Goal: Task Accomplishment & Management: Manage account settings

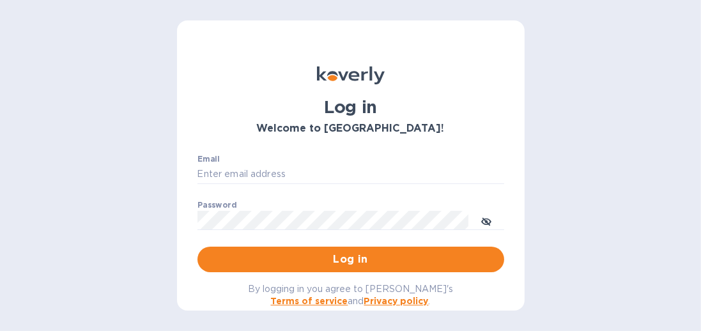
click at [363, 169] on input "Email" at bounding box center [350, 174] width 307 height 19
type input "[EMAIL_ADDRESS][DOMAIN_NAME]"
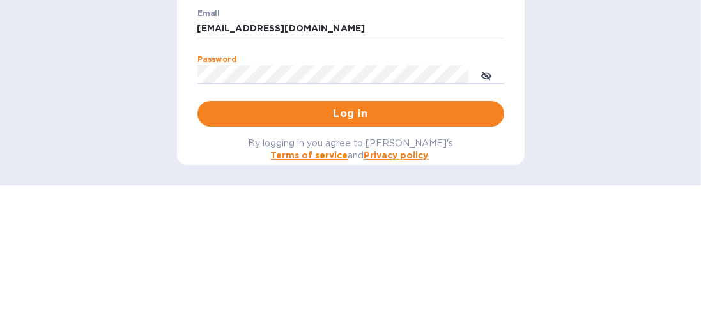
click at [197, 246] on button "Log in" at bounding box center [350, 259] width 307 height 26
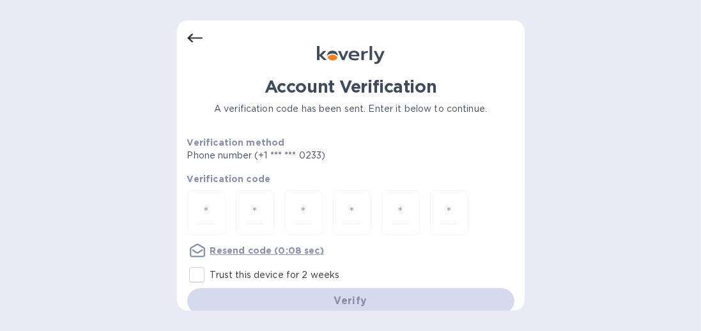
click at [208, 211] on input "number" at bounding box center [206, 213] width 17 height 24
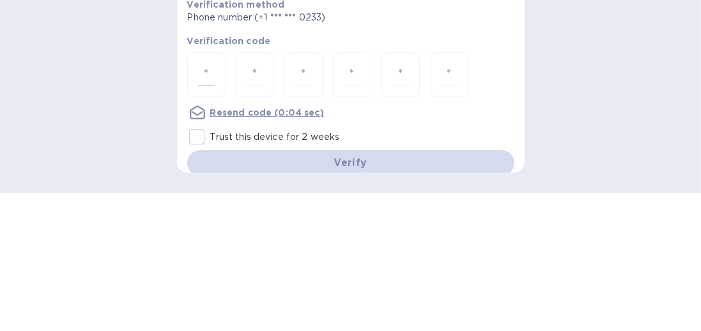
type input "8"
type input "6"
type input "3"
type input "7"
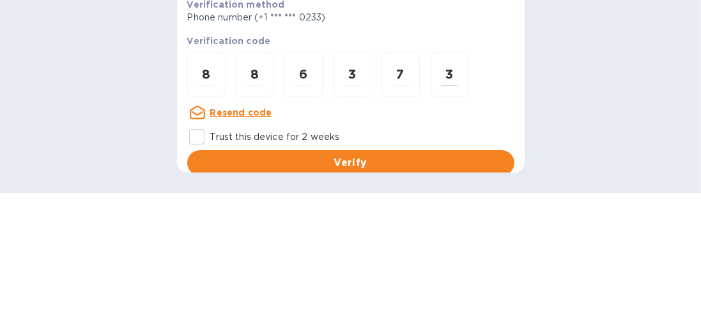
type input "3"
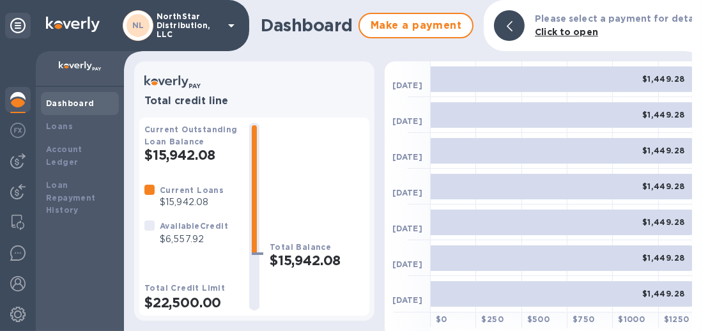
click at [20, 163] on img at bounding box center [17, 160] width 15 height 15
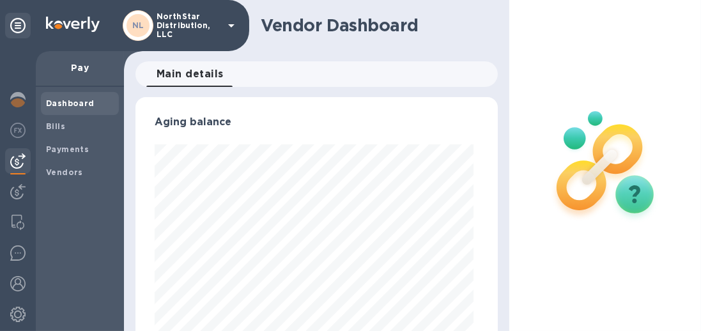
scroll to position [276, 357]
click at [60, 177] on span "Vendors" at bounding box center [64, 172] width 37 height 13
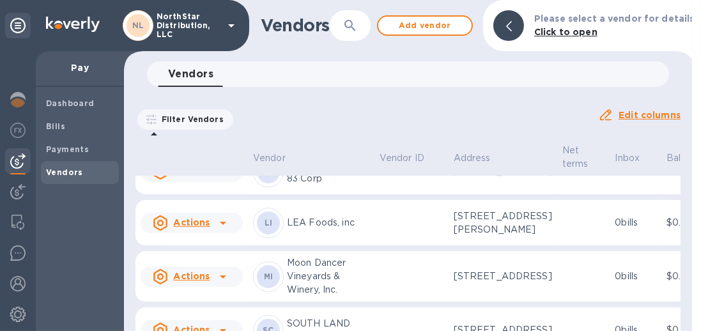
scroll to position [386, 0]
click at [557, 91] on td at bounding box center [583, 68] width 53 height 46
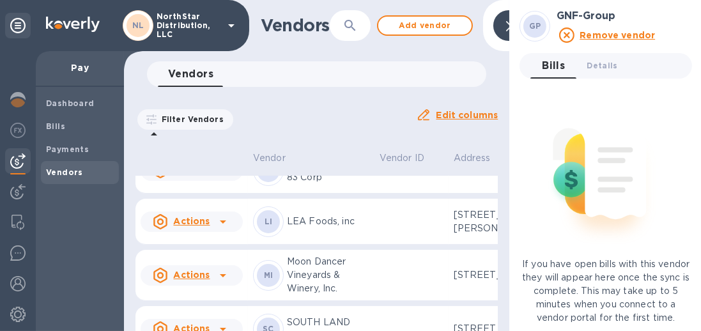
click at [352, 128] on div "Filter Vendors Auto pay: All" at bounding box center [270, 119] width 270 height 24
click at [464, 84] on div "Vendors 0" at bounding box center [322, 74] width 328 height 26
click at [54, 125] on b "Bills" at bounding box center [55, 126] width 19 height 10
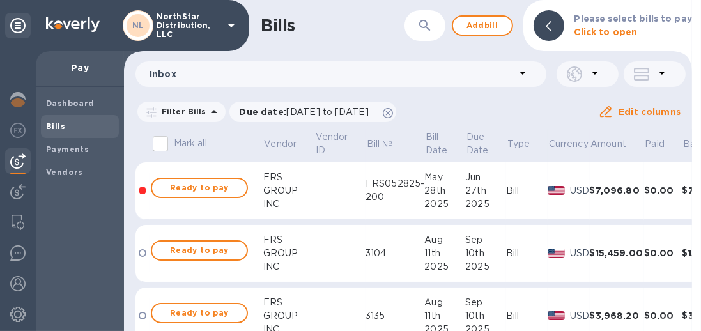
click at [490, 32] on span "Add bill" at bounding box center [482, 25] width 38 height 15
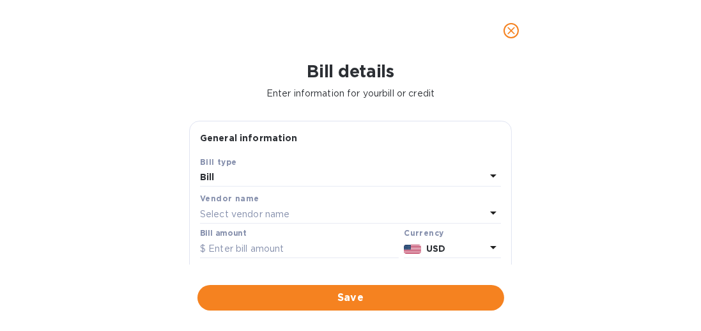
click at [495, 215] on icon at bounding box center [492, 212] width 15 height 15
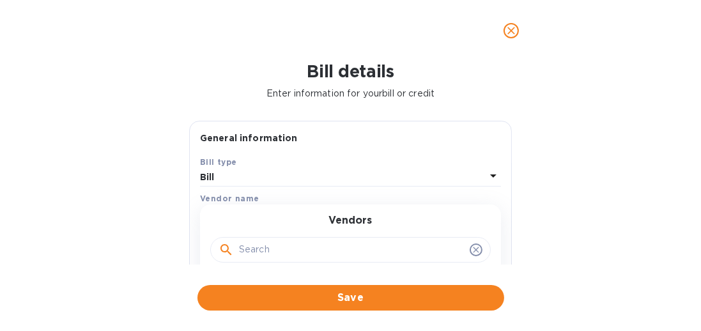
click at [334, 246] on input "text" at bounding box center [351, 249] width 225 height 19
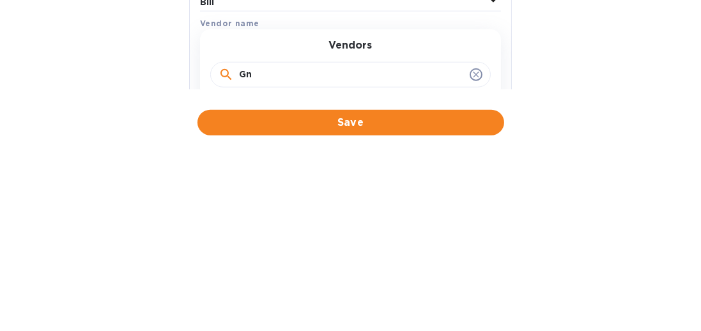
type input "Gnf"
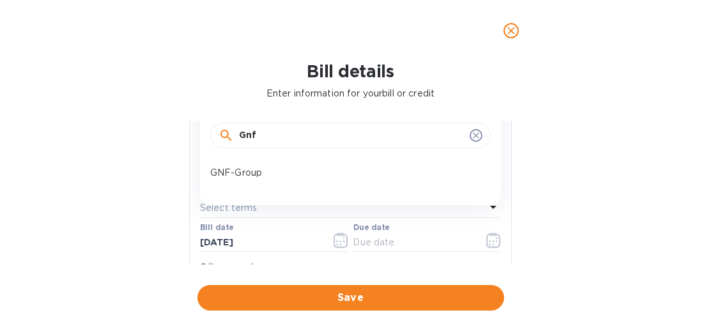
scroll to position [113, 0]
click at [248, 177] on p "GNF-Group" at bounding box center [345, 173] width 270 height 13
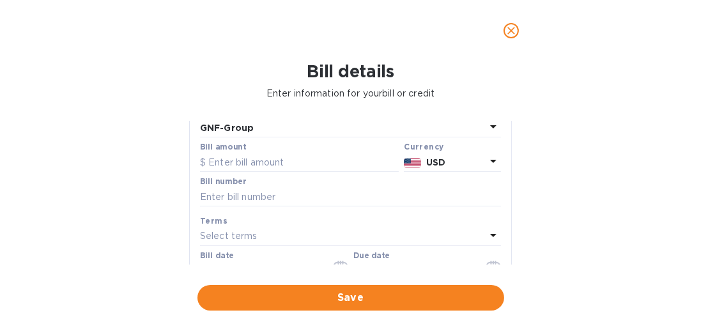
scroll to position [87, 0]
click at [292, 164] on input "text" at bounding box center [299, 161] width 199 height 19
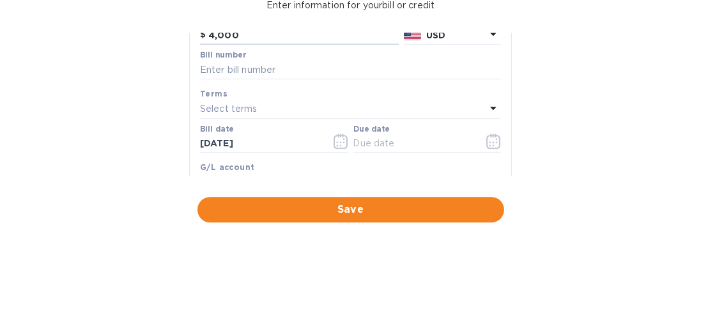
scroll to position [126, 0]
type input "4,000"
click at [307, 161] on input "text" at bounding box center [350, 156] width 301 height 19
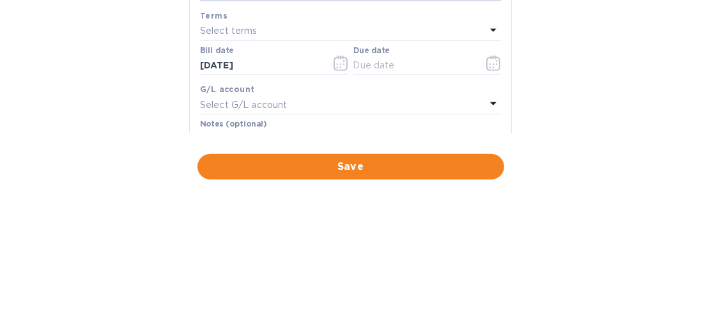
scroll to position [163, 0]
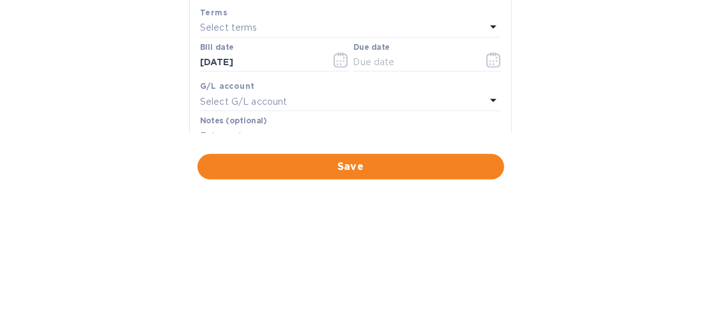
type input "081825"
click at [489, 195] on icon "button" at bounding box center [493, 190] width 15 height 15
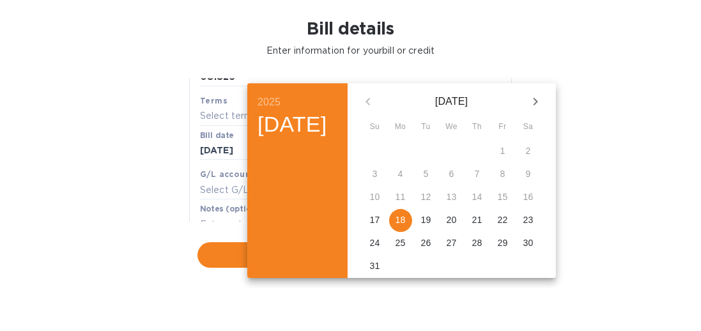
scroll to position [0, 0]
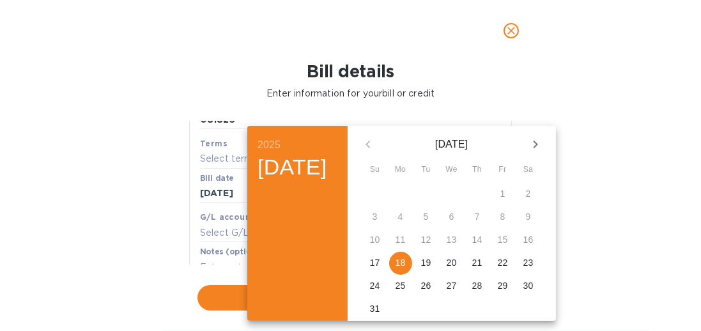
click at [412, 261] on span "18" at bounding box center [400, 262] width 23 height 13
type input "[DATE]"
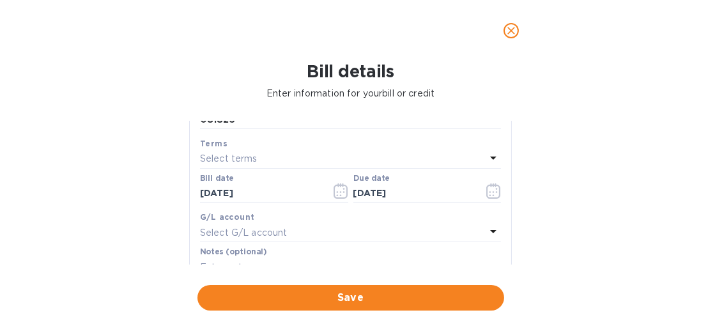
click at [363, 298] on span "Save" at bounding box center [351, 297] width 286 height 15
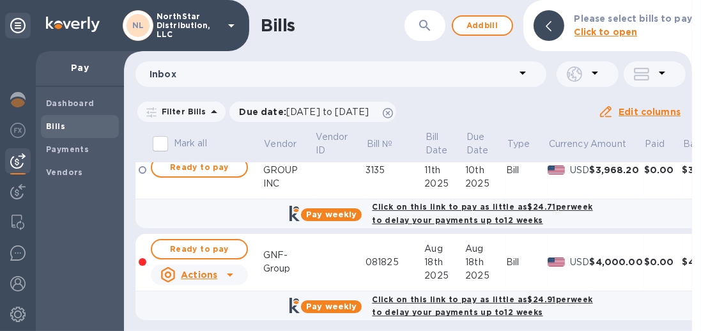
scroll to position [156, 0]
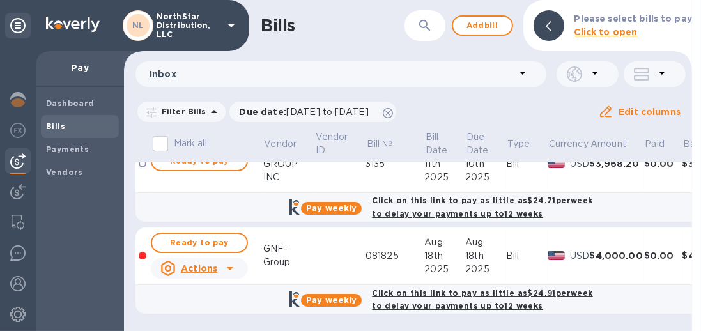
click at [224, 238] on span "Ready to pay" at bounding box center [199, 242] width 74 height 15
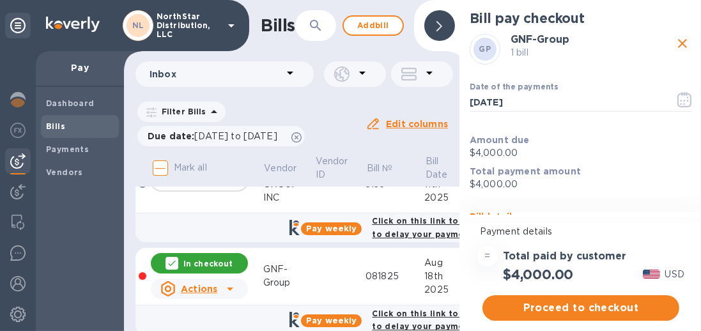
click at [614, 310] on span "Proceed to checkout" at bounding box center [580, 307] width 176 height 15
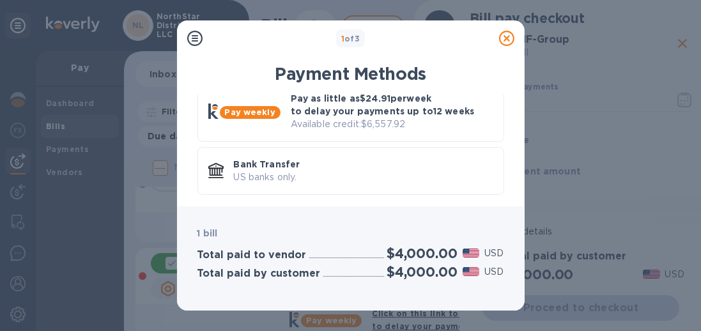
scroll to position [0, 0]
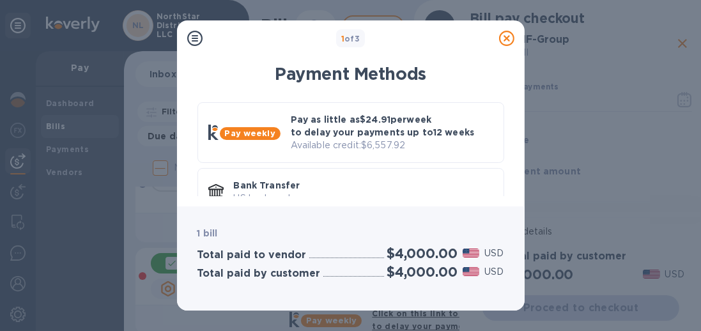
click at [442, 134] on p "Pay as little as $24.91 per week to delay your payments up to 12 weeks" at bounding box center [392, 126] width 202 height 26
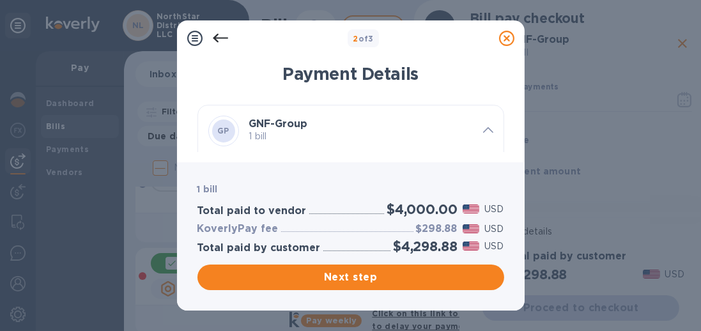
click at [411, 278] on span "Next step" at bounding box center [351, 276] width 286 height 15
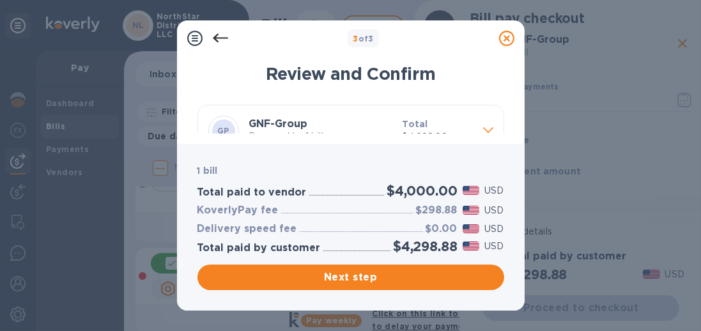
click at [369, 277] on span "Next step" at bounding box center [351, 276] width 286 height 15
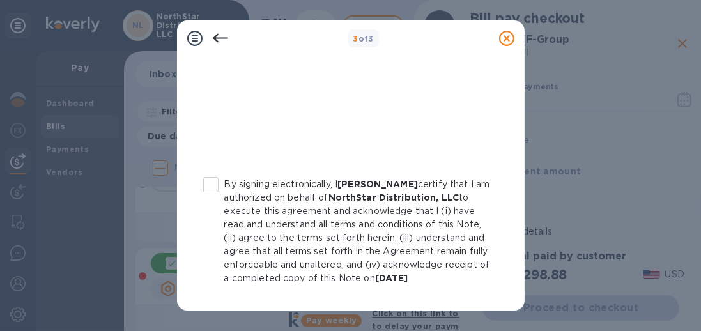
scroll to position [396, 0]
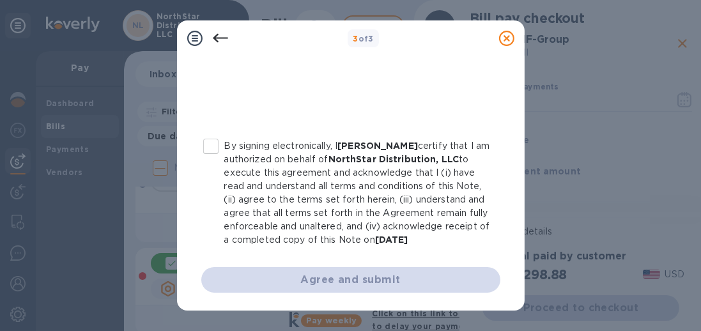
click at [210, 133] on input "By signing electronically, I [PERSON_NAME] certify that I am authorized on beha…" at bounding box center [210, 146] width 27 height 27
checkbox input "true"
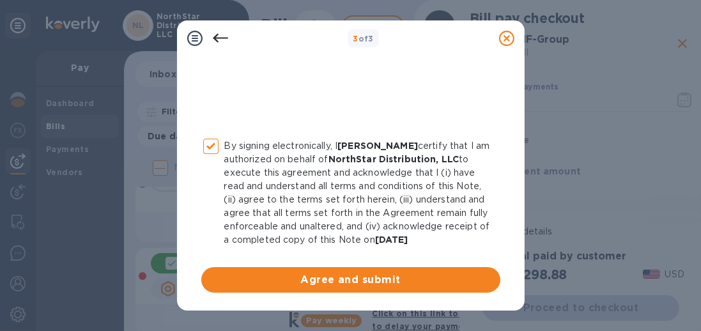
click at [421, 281] on span "Agree and submit" at bounding box center [350, 279] width 278 height 15
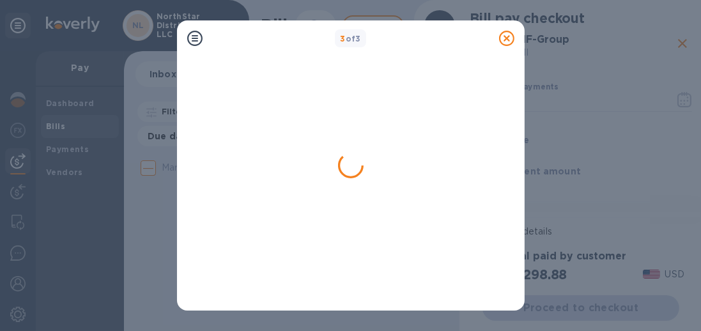
scroll to position [0, 0]
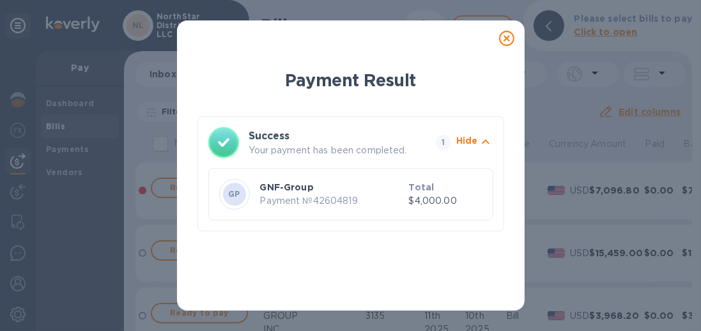
click at [511, 43] on icon at bounding box center [506, 38] width 15 height 15
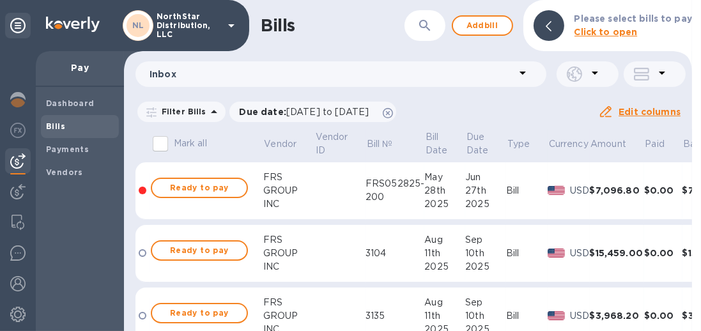
click at [18, 100] on img at bounding box center [17, 99] width 15 height 15
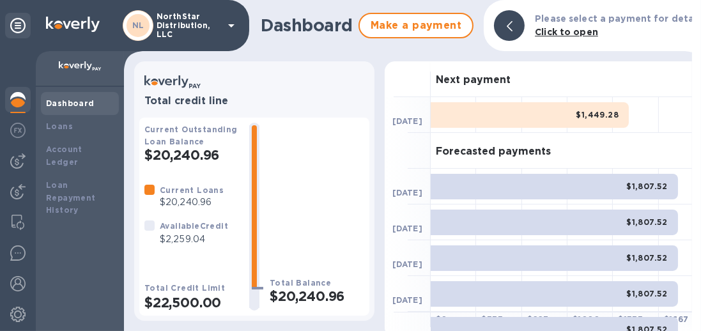
click at [26, 167] on div at bounding box center [18, 161] width 26 height 26
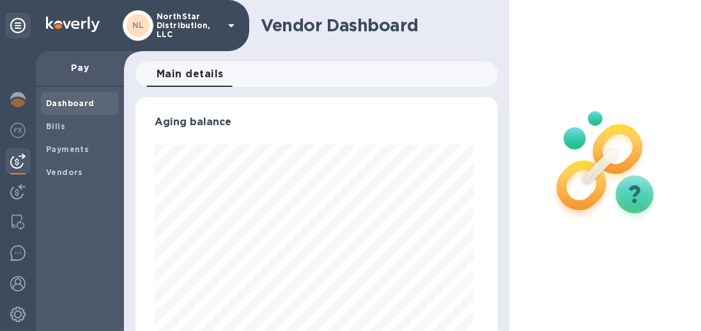
scroll to position [276, 357]
click at [19, 100] on img at bounding box center [17, 99] width 15 height 15
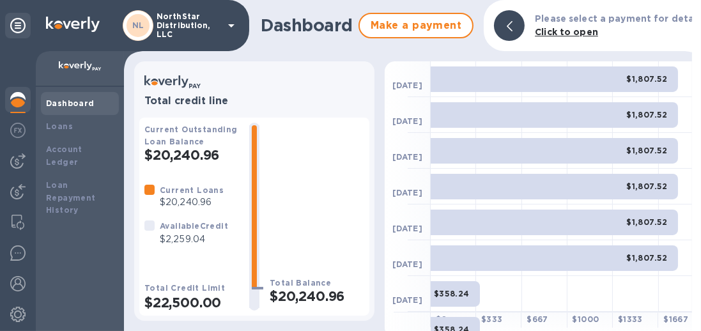
scroll to position [8, 0]
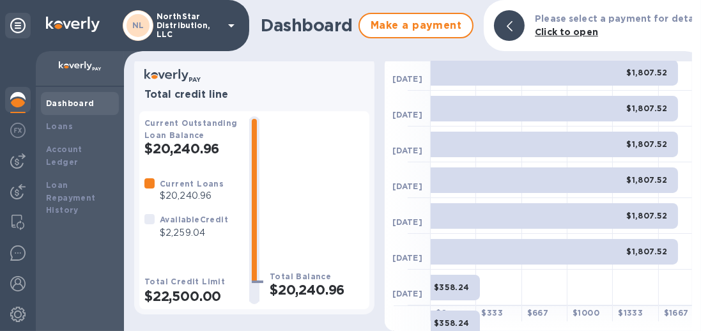
click at [20, 166] on img at bounding box center [17, 160] width 15 height 15
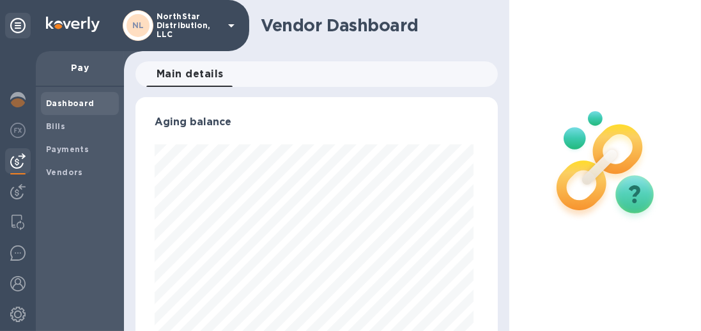
scroll to position [276, 357]
click at [61, 174] on b "Vendors" at bounding box center [64, 172] width 37 height 10
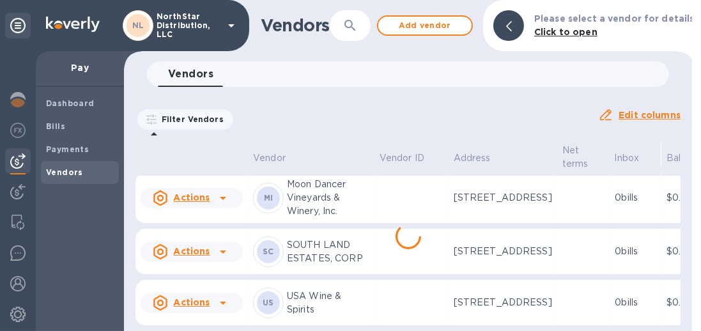
scroll to position [792, 0]
click at [22, 281] on img at bounding box center [17, 283] width 15 height 15
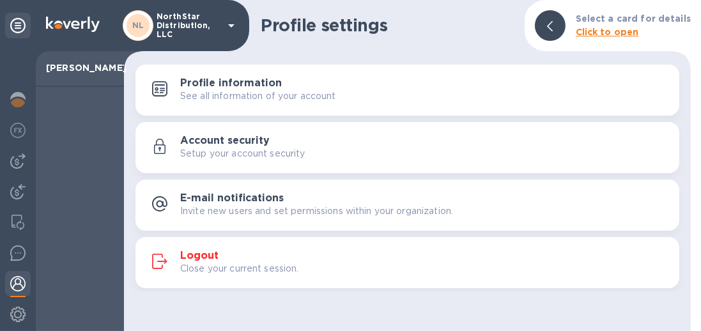
click at [249, 261] on div "Logout Close your current session." at bounding box center [424, 263] width 489 height 26
